Goal: Task Accomplishment & Management: Use online tool/utility

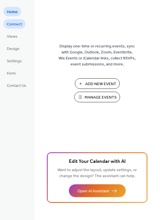
click at [12, 24] on span "Connect" at bounding box center [14, 24] width 15 height 6
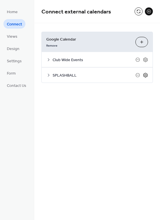
click at [145, 73] on icon at bounding box center [145, 75] width 4 height 5
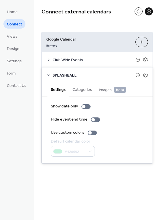
click at [102, 64] on div "Club Wide Events" at bounding box center [97, 59] width 111 height 15
click at [49, 76] on icon at bounding box center [48, 75] width 5 height 5
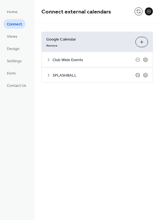
click at [137, 74] on icon at bounding box center [137, 75] width 5 height 5
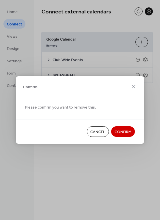
click at [119, 130] on span "Confirm" at bounding box center [123, 132] width 17 height 6
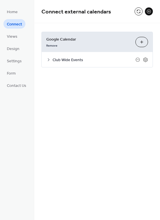
click at [142, 41] on button "Choose Calendars" at bounding box center [141, 42] width 13 height 10
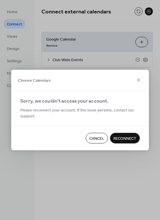
click at [118, 138] on span "Reconnect" at bounding box center [124, 139] width 23 height 6
